Goal: Information Seeking & Learning: Learn about a topic

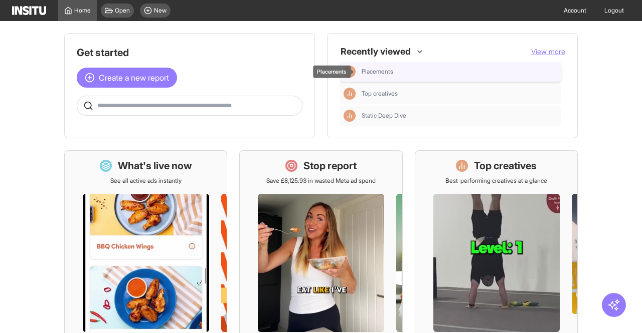
click at [408, 68] on div "Placements" at bounding box center [460, 72] width 196 height 8
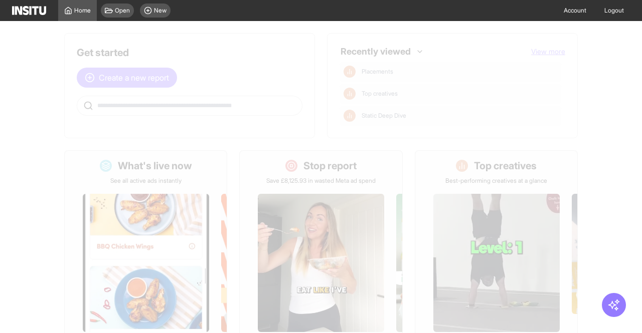
select select "**"
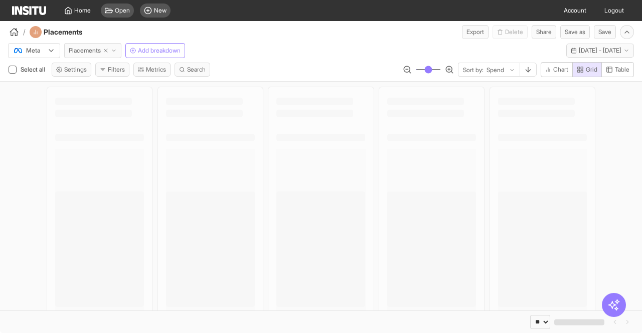
click at [114, 46] on button "Placements" at bounding box center [92, 50] width 57 height 15
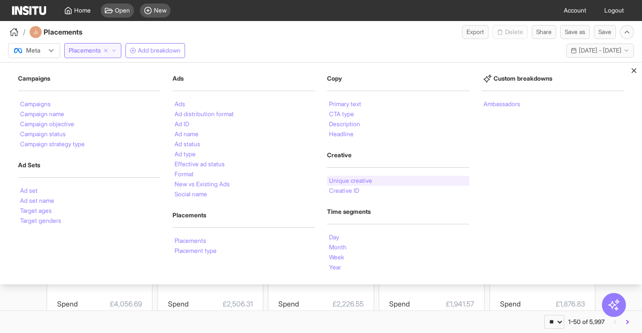
click at [354, 178] on li "Unique creative" at bounding box center [350, 181] width 43 height 6
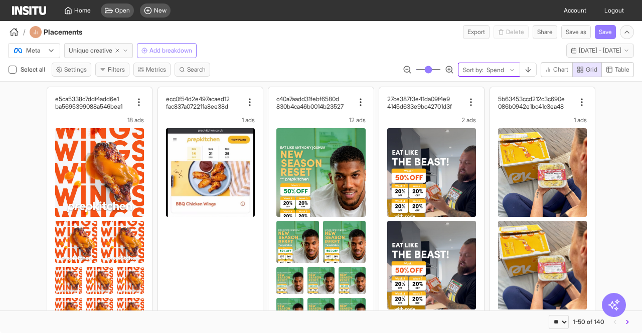
click at [502, 63] on div "Sort by: Spend" at bounding box center [489, 70] width 62 height 14
click at [504, 71] on div "Spend" at bounding box center [497, 70] width 24 height 10
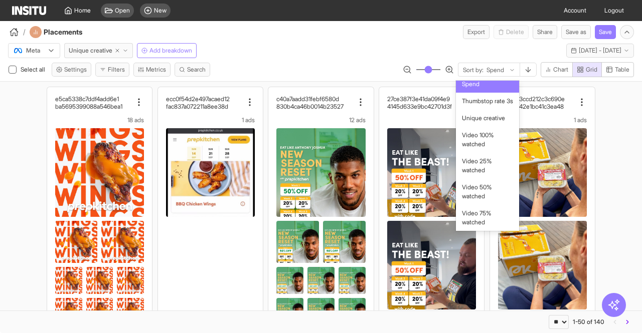
scroll to position [653, 0]
click at [470, 37] on span "Purchases" at bounding box center [476, 32] width 28 height 9
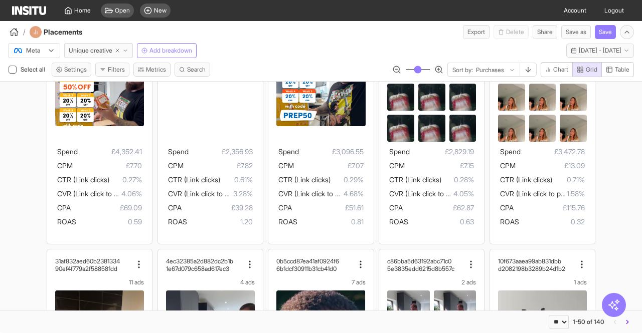
scroll to position [712, 0]
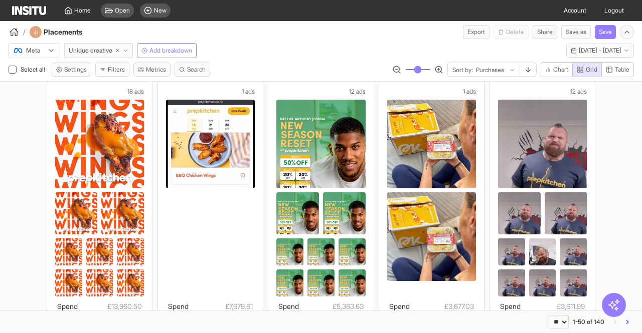
scroll to position [0, 0]
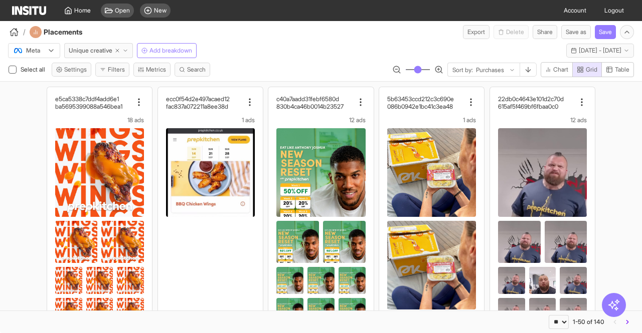
click at [248, 57] on div "Meta Unique creative Add breakdown [DATE] - [DATE] [DATE] - [DATE]" at bounding box center [321, 48] width 642 height 19
click at [337, 48] on div "Meta Unique creative Add breakdown [DATE] - [DATE] [DATE] - [DATE]" at bounding box center [321, 48] width 642 height 19
